Goal: Transaction & Acquisition: Purchase product/service

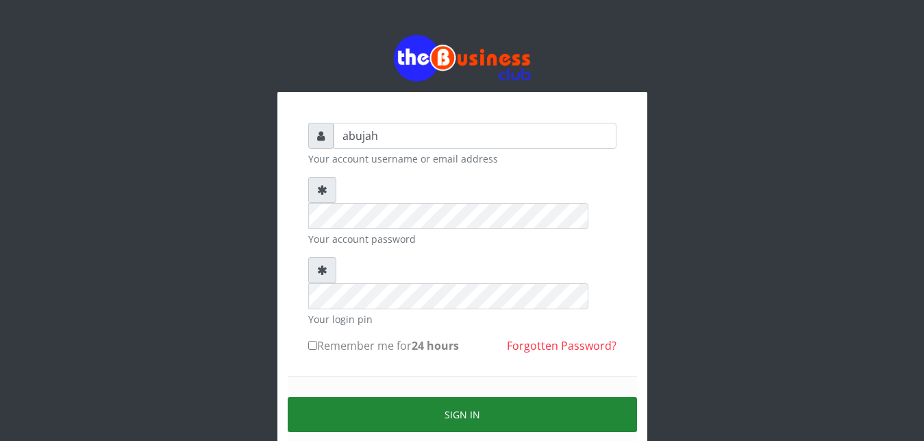
click at [463, 397] on button "Sign in" at bounding box center [462, 414] width 349 height 35
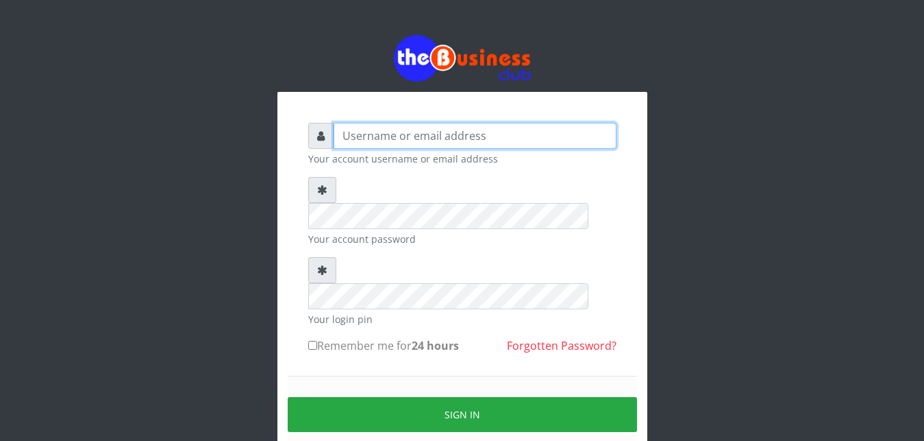
click at [393, 145] on input "text" at bounding box center [475, 136] width 283 height 26
type input "abujah"
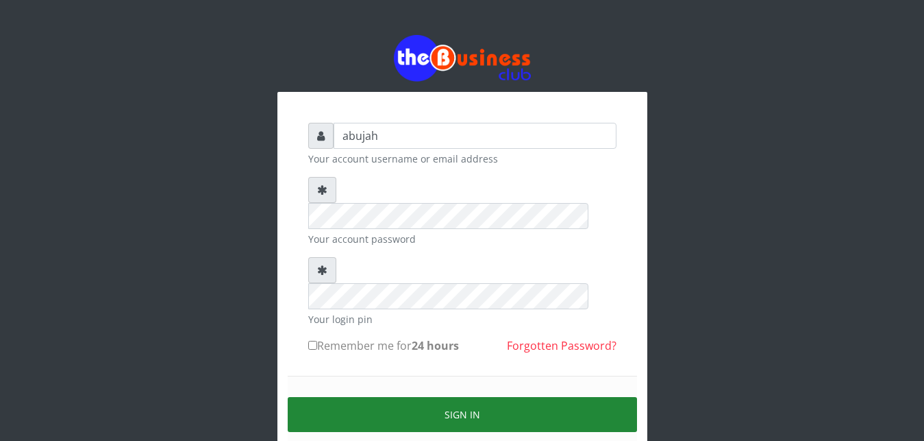
click at [406, 397] on button "Sign in" at bounding box center [462, 414] width 349 height 35
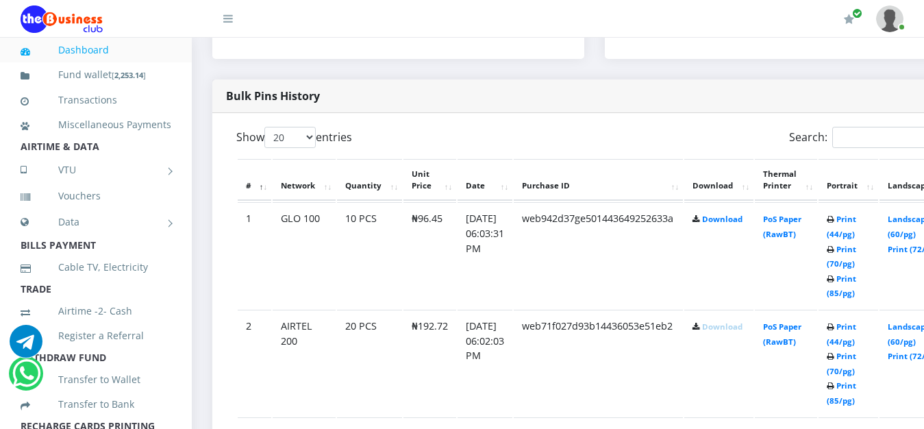
scroll to position [699, 0]
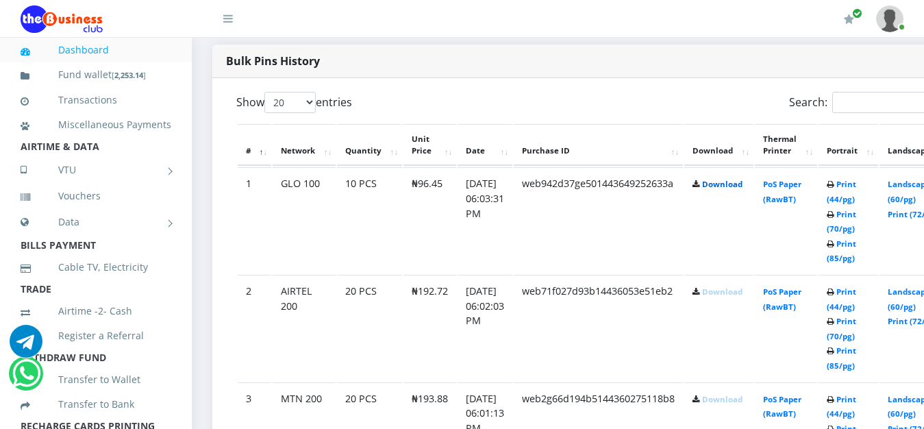
click at [741, 186] on link "Download" at bounding box center [722, 184] width 40 height 10
click at [614, 267] on td "web942d37ge501443649252633a" at bounding box center [598, 220] width 169 height 106
click at [743, 297] on link "Download" at bounding box center [722, 291] width 40 height 10
click at [732, 401] on link "Download" at bounding box center [722, 399] width 40 height 10
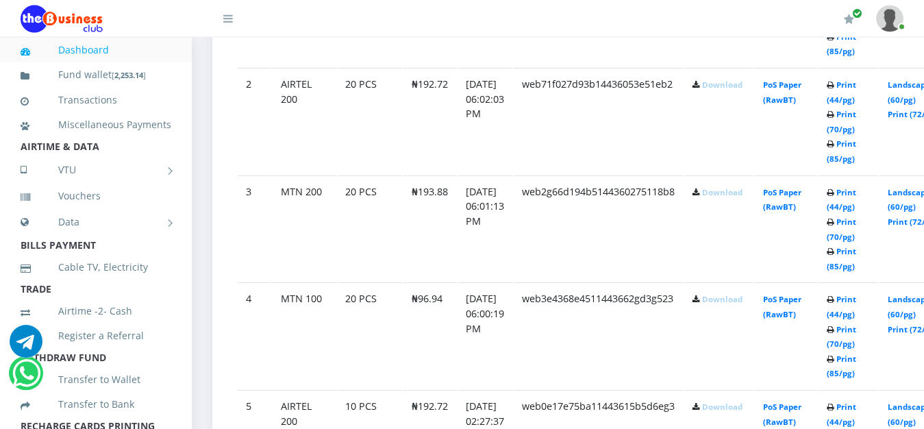
scroll to position [895, 0]
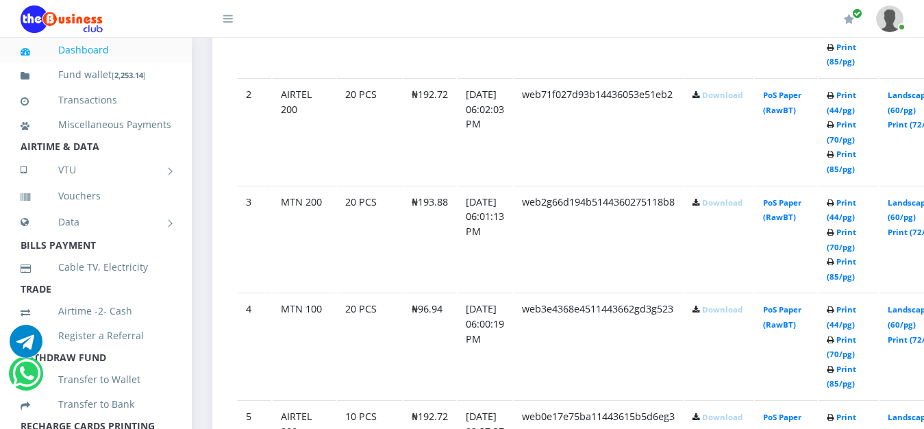
click at [743, 313] on link "Download" at bounding box center [722, 309] width 40 height 10
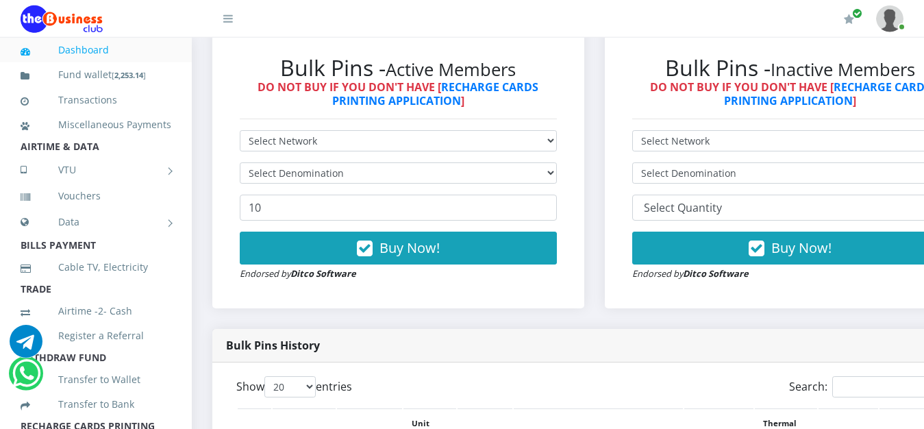
scroll to position [419, 0]
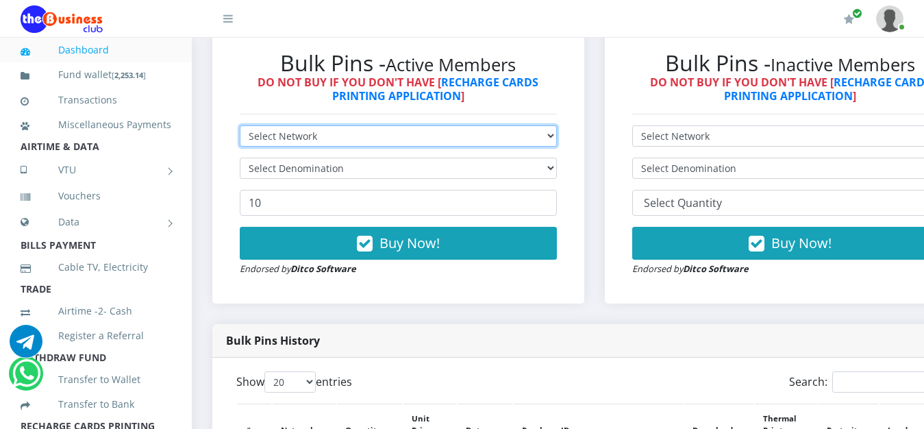
click at [240, 125] on select "Select Network MTN Globacom 9Mobile Airtel" at bounding box center [398, 135] width 317 height 21
select select "Airtel"
click option "Airtel" at bounding box center [0, 0] width 0 height 0
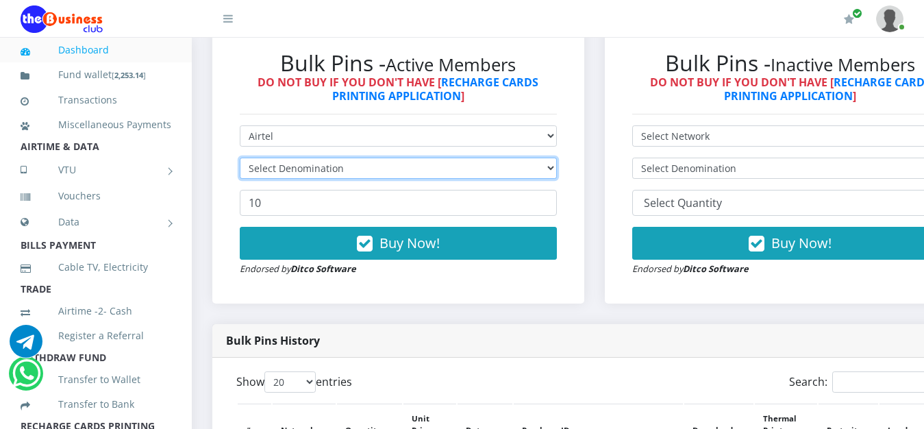
click at [240, 158] on select "Select Denomination" at bounding box center [398, 168] width 317 height 21
select select "96.36-100"
click option "Airtel NGN100 - ₦96.36" at bounding box center [0, 0] width 0 height 0
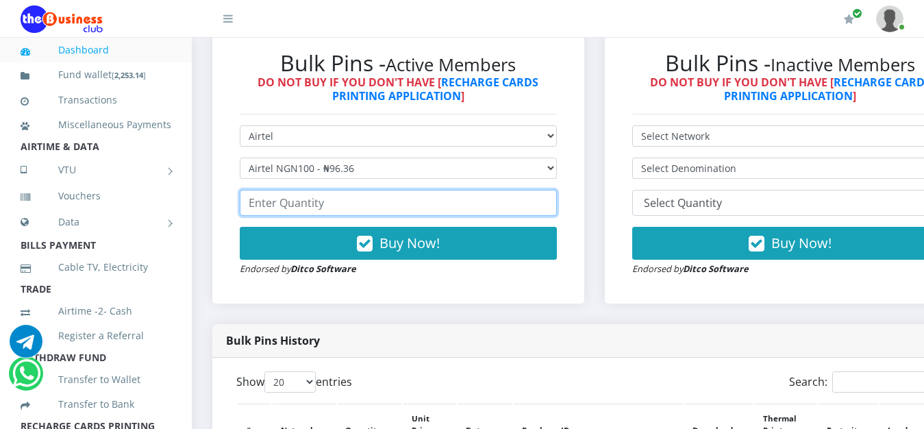
click at [314, 205] on input "number" at bounding box center [398, 203] width 317 height 26
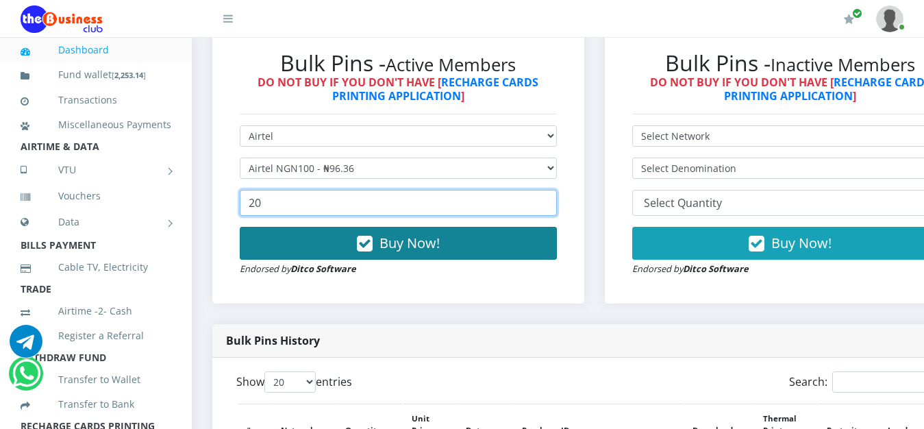
type input "20"
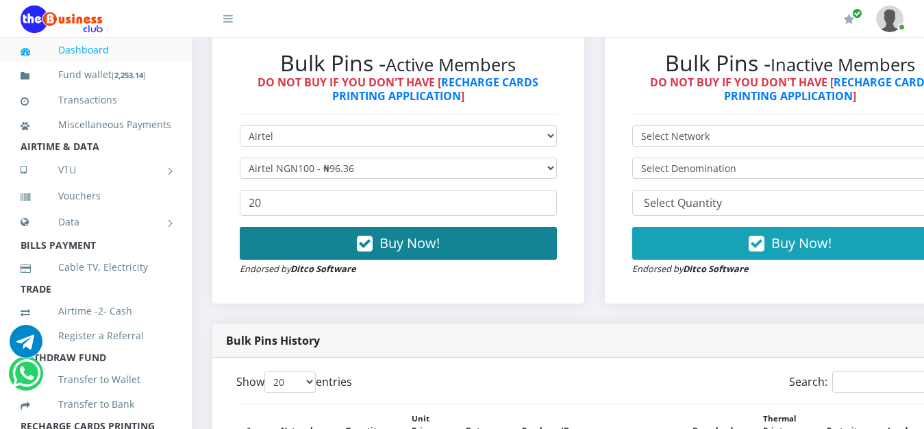
click at [424, 258] on button "Buy Now!" at bounding box center [398, 243] width 317 height 33
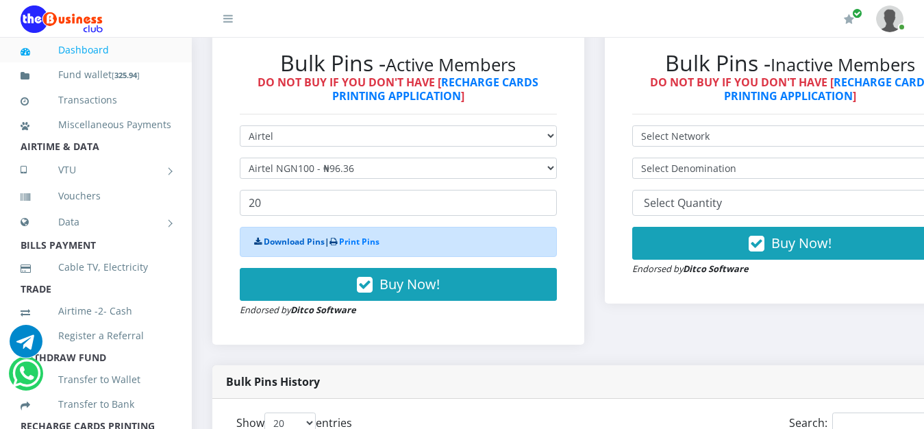
click at [283, 245] on link "Download Pins" at bounding box center [294, 242] width 61 height 12
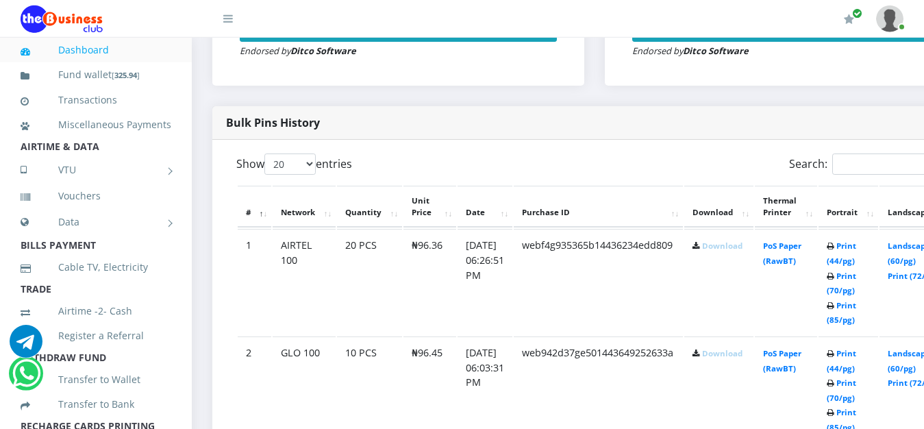
scroll to position [652, 0]
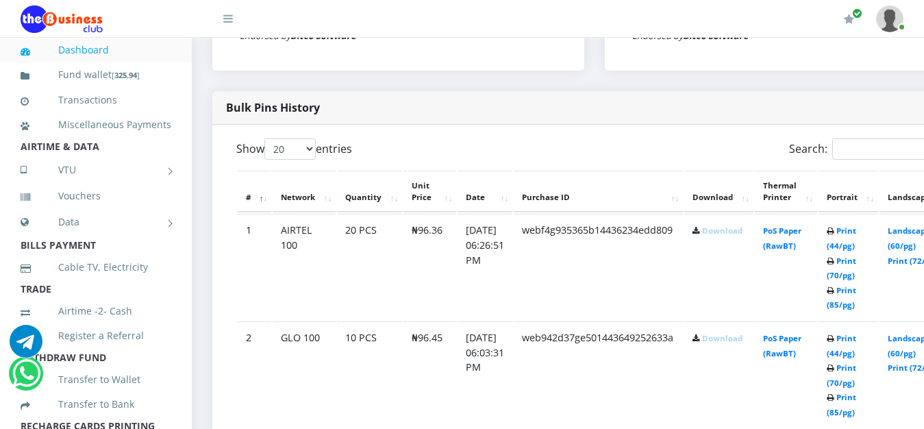
click at [743, 236] on link "Download" at bounding box center [722, 230] width 40 height 10
